Goal: Information Seeking & Learning: Learn about a topic

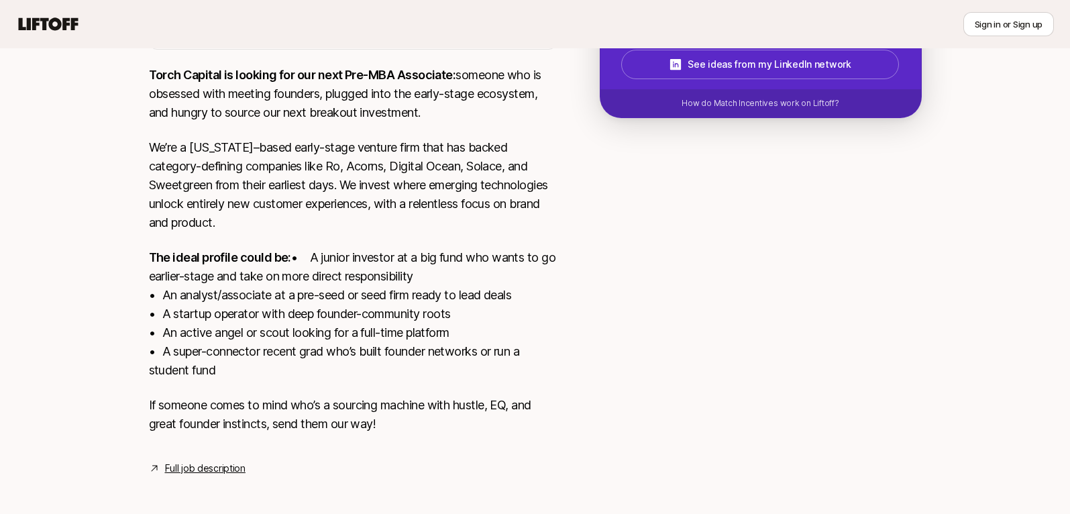
scroll to position [318, 0]
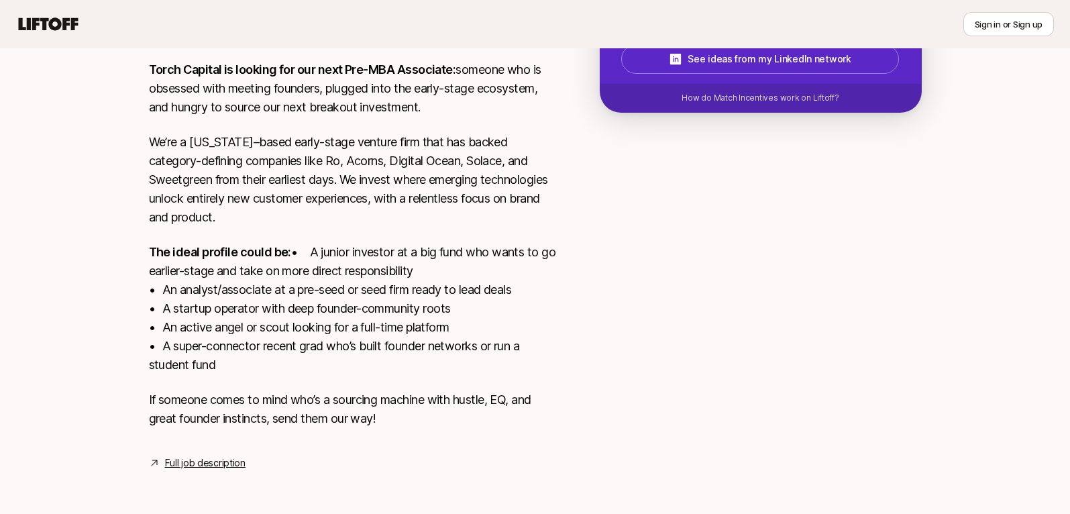
click at [224, 468] on link "Full job description" at bounding box center [205, 463] width 81 height 16
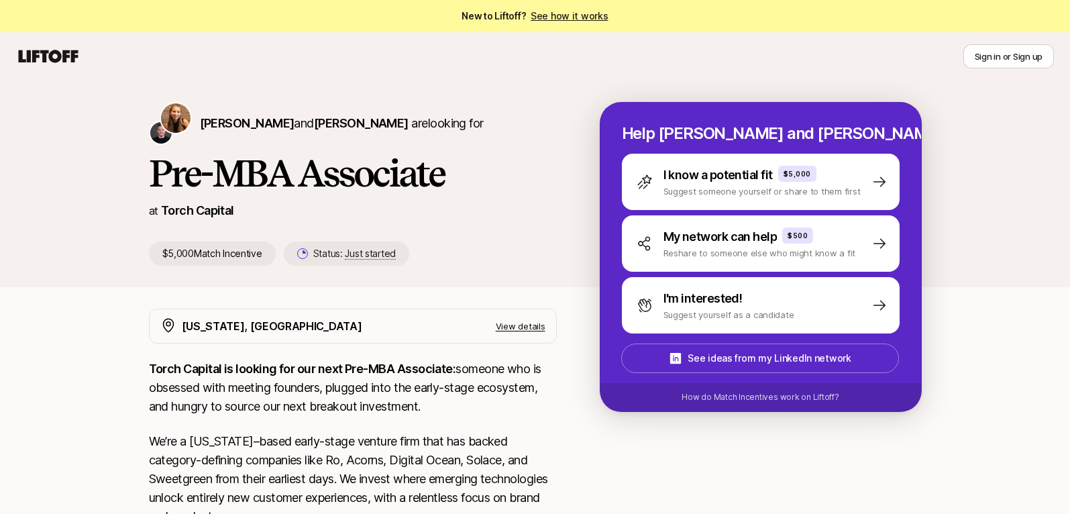
click at [54, 55] on icon at bounding box center [48, 56] width 64 height 19
click at [62, 60] on icon at bounding box center [48, 56] width 64 height 19
